Goal: Task Accomplishment & Management: Manage account settings

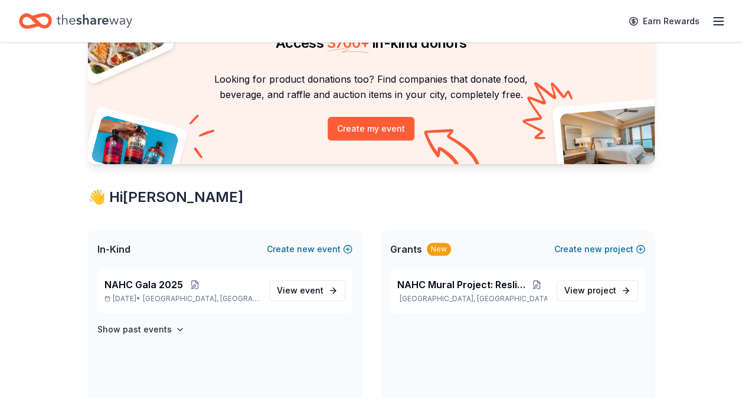
scroll to position [73, 0]
click at [288, 290] on span "View event" at bounding box center [300, 290] width 47 height 14
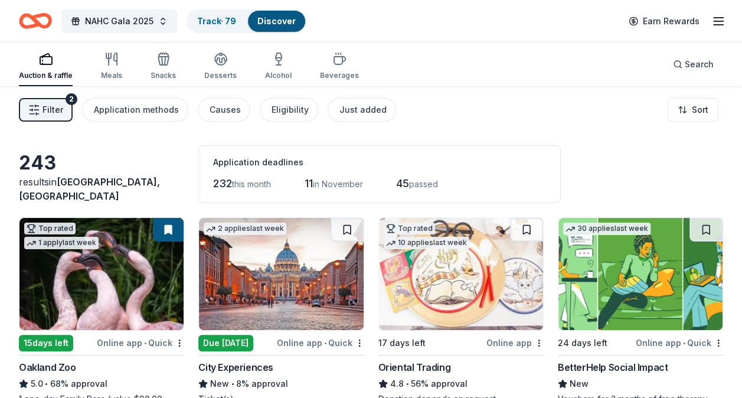
click at [104, 161] on div "243 results in [GEOGRAPHIC_DATA], [GEOGRAPHIC_DATA] Application deadlines 232 t…" at bounding box center [371, 174] width 705 height 58
click at [211, 22] on link "Track · 79" at bounding box center [216, 21] width 39 height 10
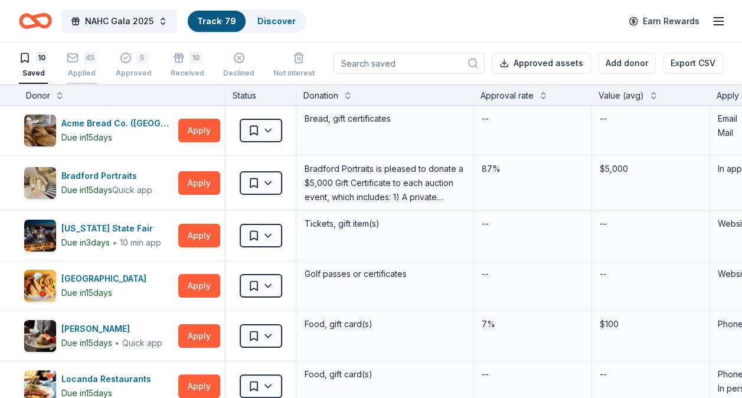
click at [73, 62] on icon "button" at bounding box center [73, 58] width 12 height 12
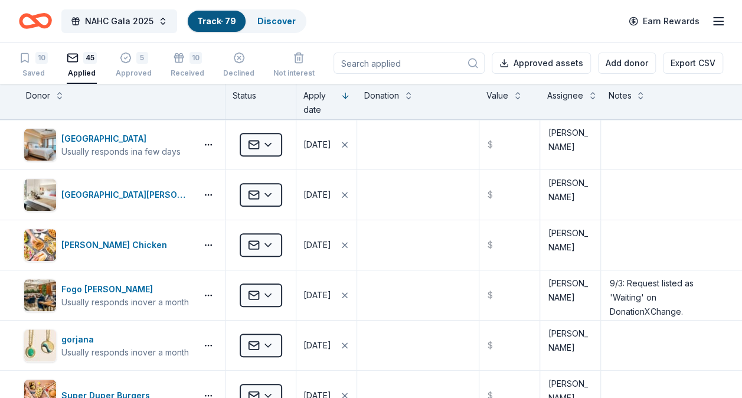
scroll to position [305, 0]
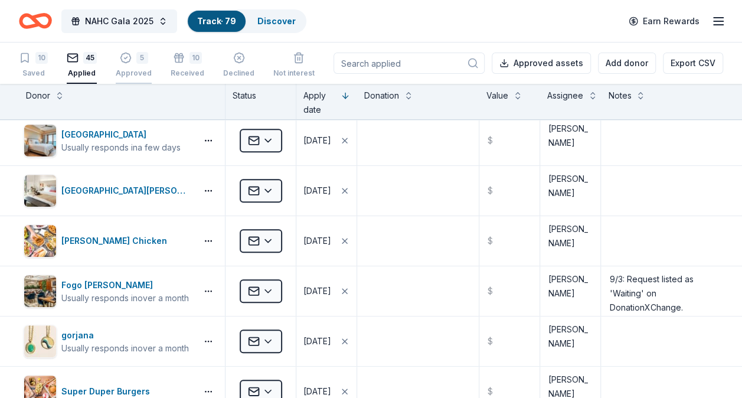
click at [144, 75] on div "Approved" at bounding box center [134, 73] width 36 height 9
